Goal: Task Accomplishment & Management: Manage account settings

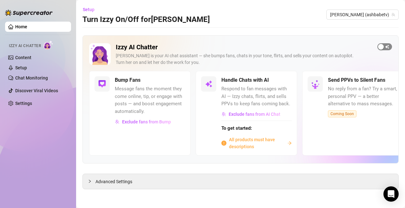
click at [379, 47] on div "button" at bounding box center [382, 47] width 6 height 6
